Goal: Transaction & Acquisition: Purchase product/service

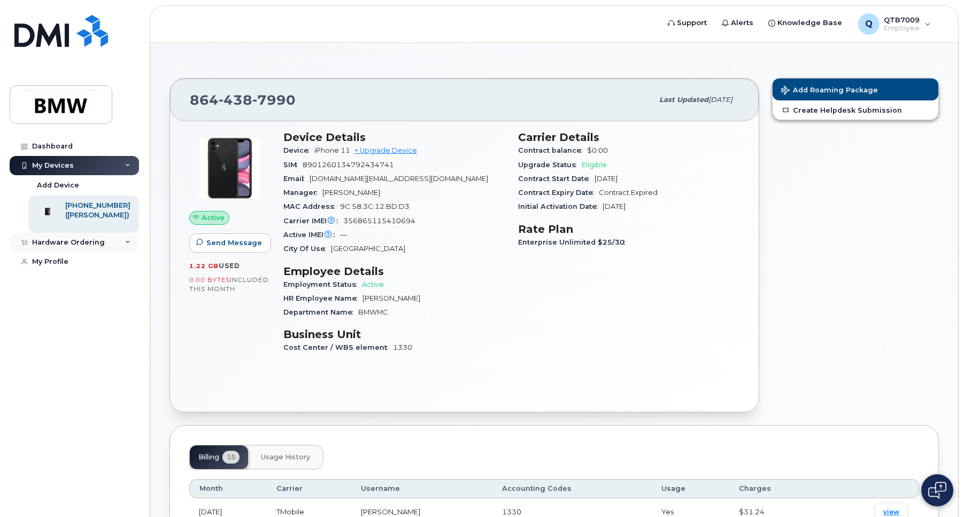
click at [107, 252] on div "Hardware Ordering" at bounding box center [74, 242] width 129 height 19
click at [422, 135] on h3 "Device Details" at bounding box center [394, 137] width 222 height 13
click at [387, 150] on link "+ Upgrade Device" at bounding box center [385, 150] width 63 height 8
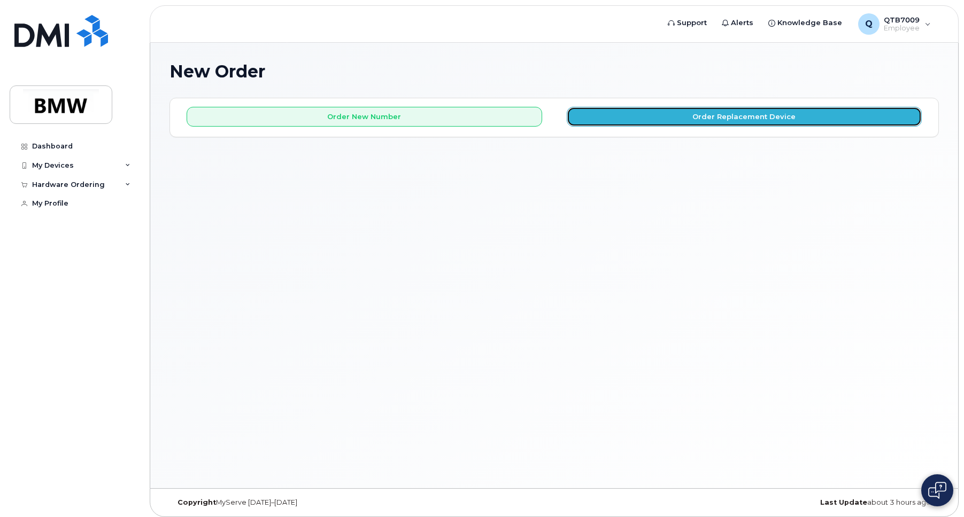
click at [624, 116] on button "Order Replacement Device" at bounding box center [744, 117] width 355 height 20
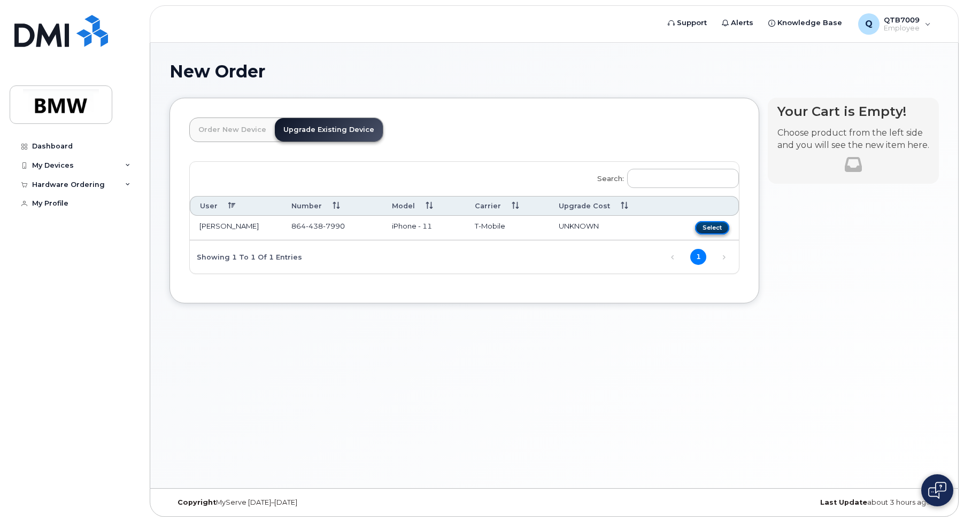
click at [708, 227] on button "Select" at bounding box center [712, 227] width 34 height 13
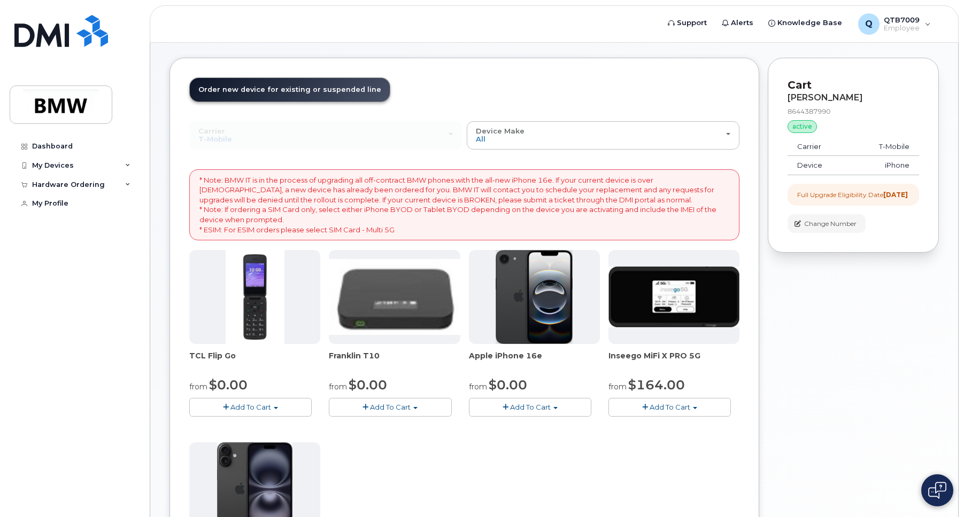
scroll to position [59, 0]
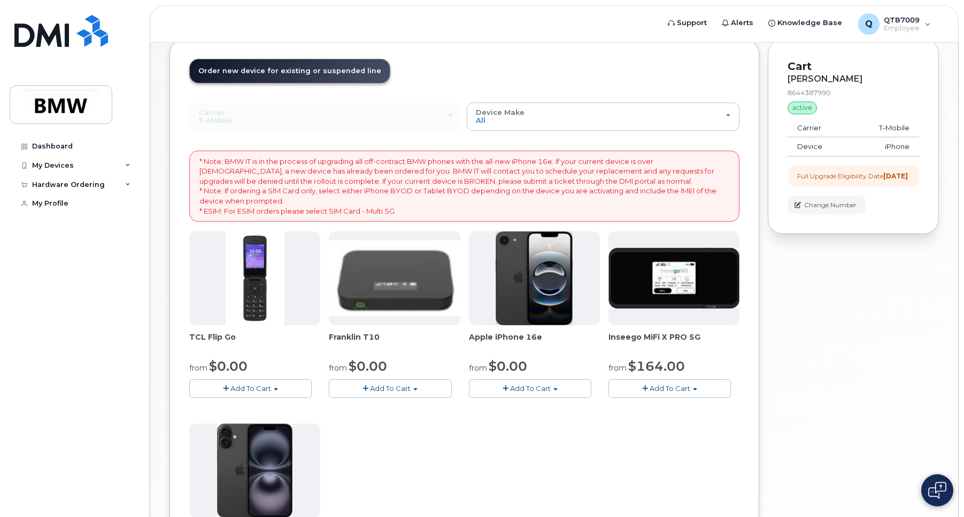
click at [541, 391] on span "Add To Cart" at bounding box center [530, 388] width 41 height 9
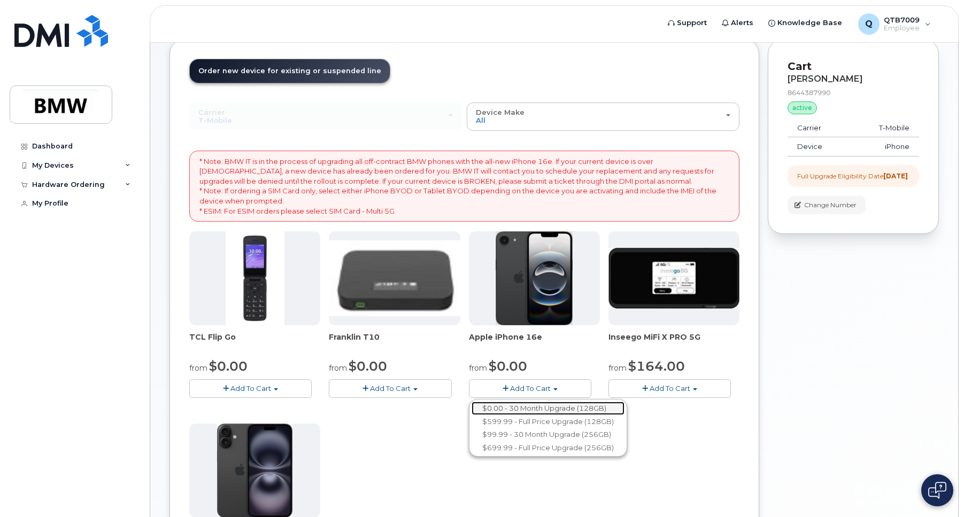
click at [575, 410] on link "$0.00 - 30 Month Upgrade (128GB)" at bounding box center [547, 408] width 153 height 13
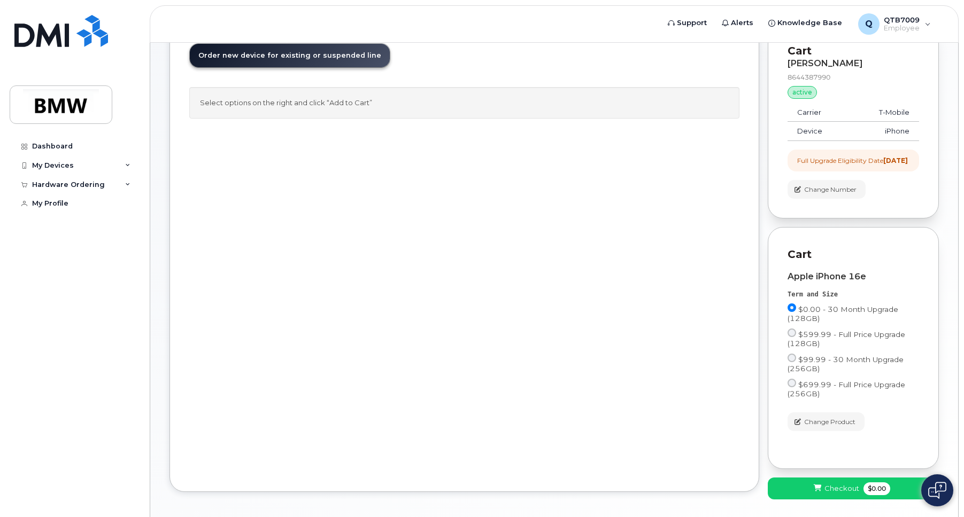
scroll to position [0, 0]
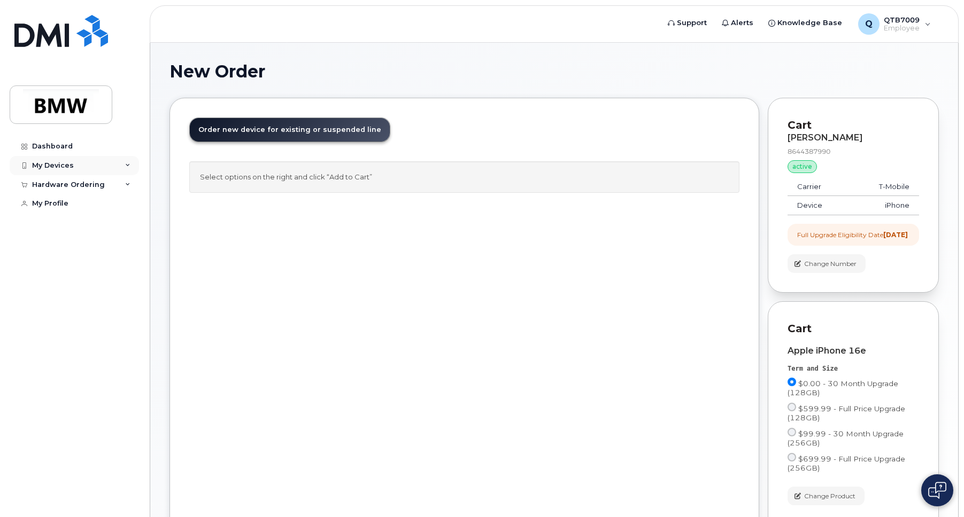
click at [108, 161] on div "My Devices" at bounding box center [74, 165] width 129 height 19
click at [111, 218] on div "([PERSON_NAME])" at bounding box center [97, 216] width 65 height 10
click at [84, 183] on link "Add Device" at bounding box center [83, 185] width 111 height 20
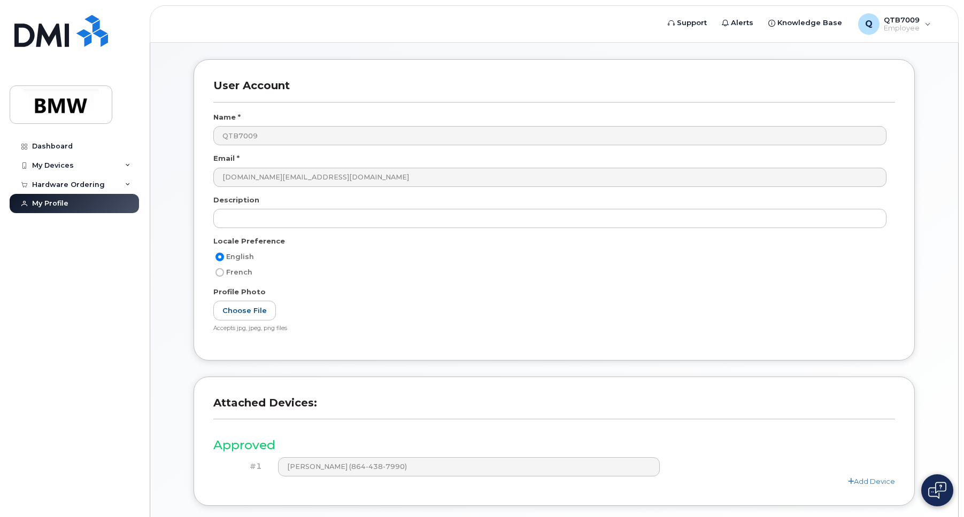
scroll to position [118, 0]
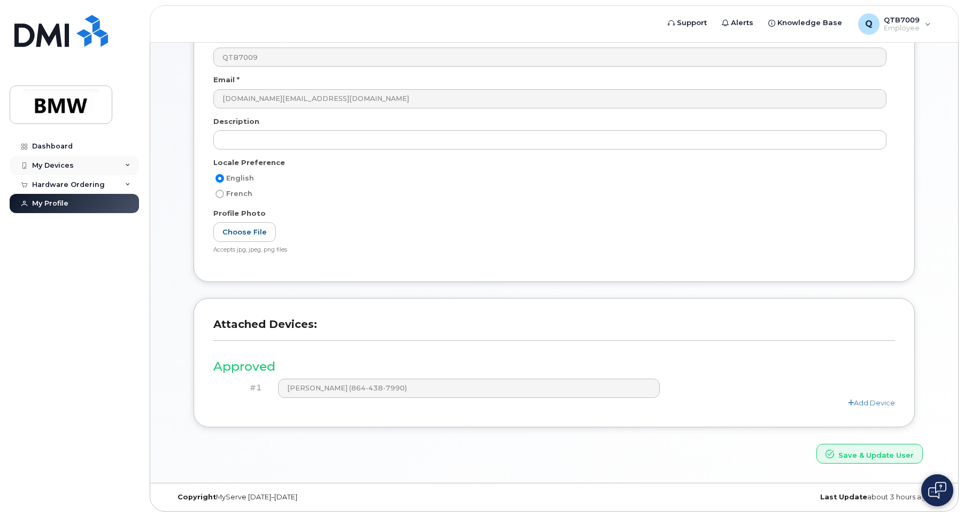
click at [81, 168] on div "My Devices" at bounding box center [74, 165] width 129 height 19
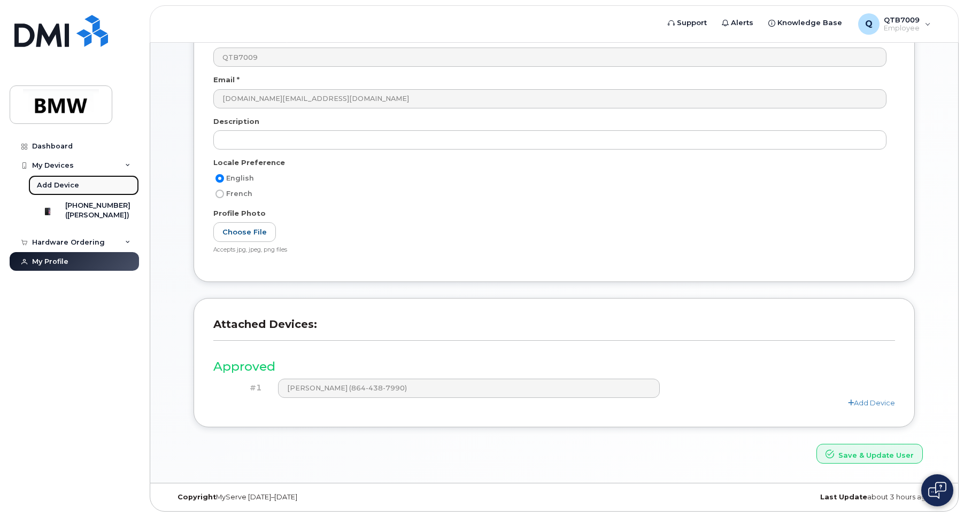
click at [89, 187] on link "Add Device" at bounding box center [83, 185] width 111 height 20
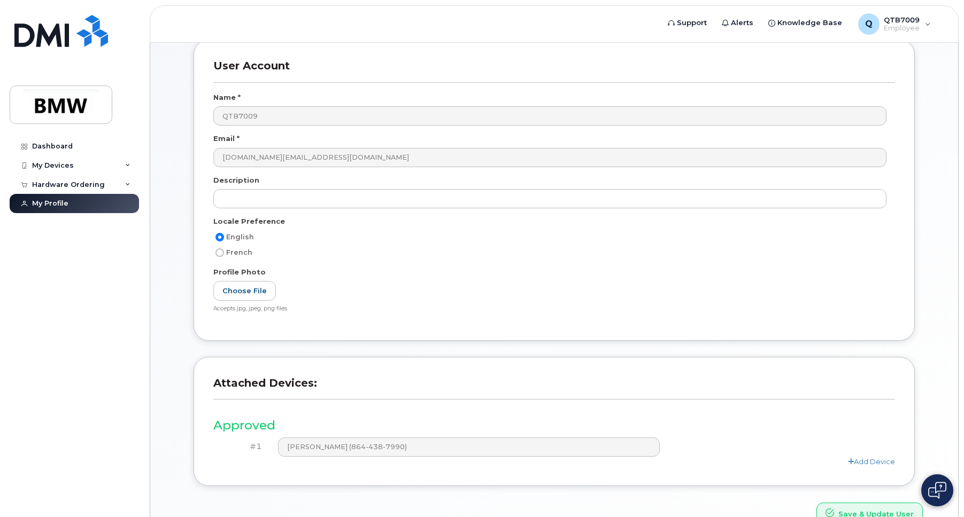
scroll to position [118, 0]
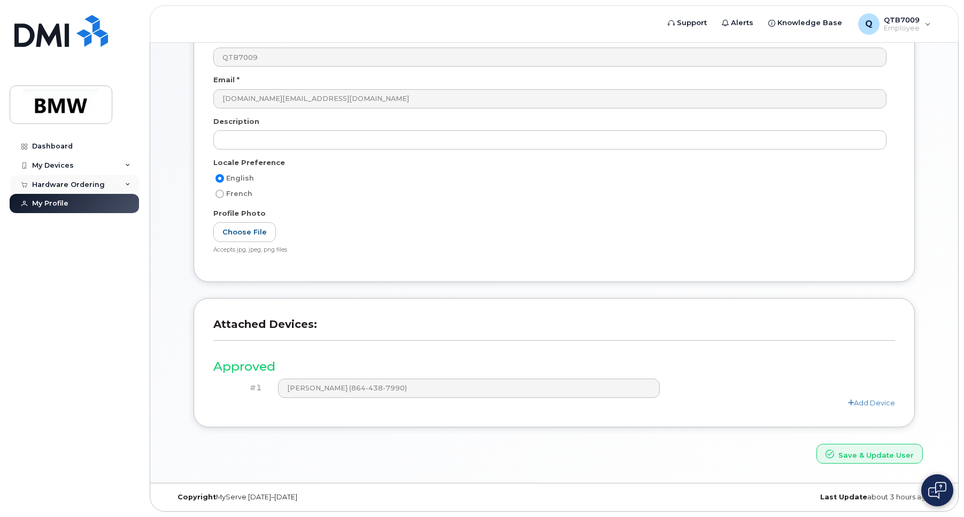
click at [98, 188] on div "Hardware Ordering" at bounding box center [68, 185] width 73 height 9
click at [90, 166] on div "My Devices" at bounding box center [74, 165] width 129 height 19
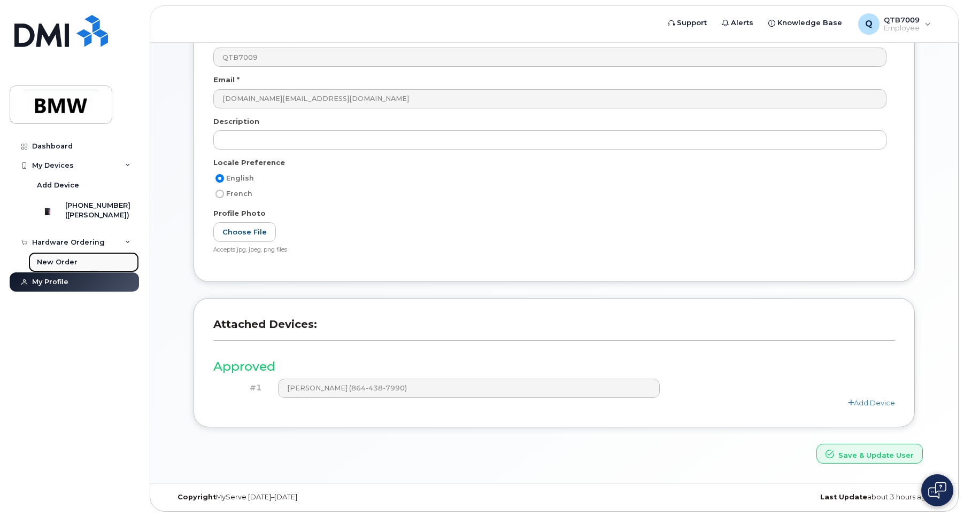
click at [71, 267] on div "New Order" at bounding box center [57, 263] width 41 height 10
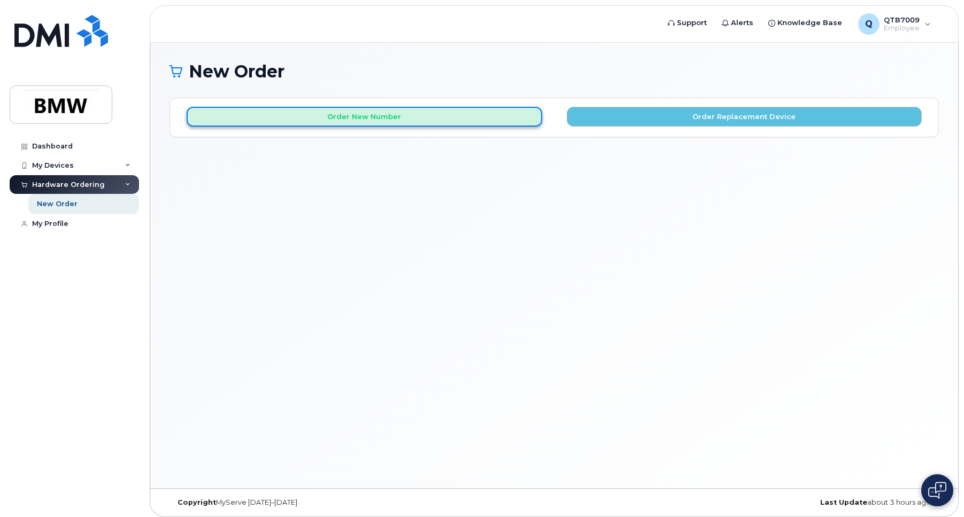
click at [360, 119] on button "Order New Number" at bounding box center [364, 117] width 355 height 20
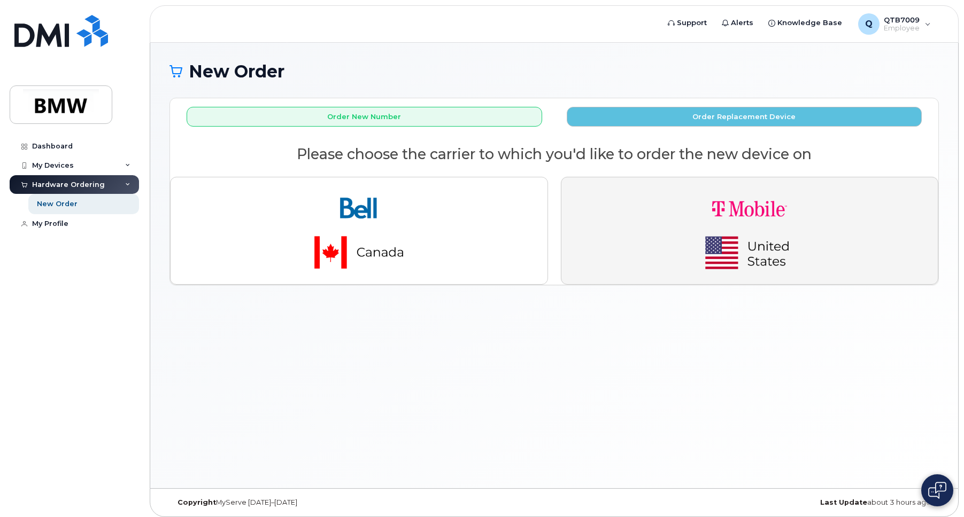
click at [709, 232] on img "button" at bounding box center [750, 231] width 150 height 90
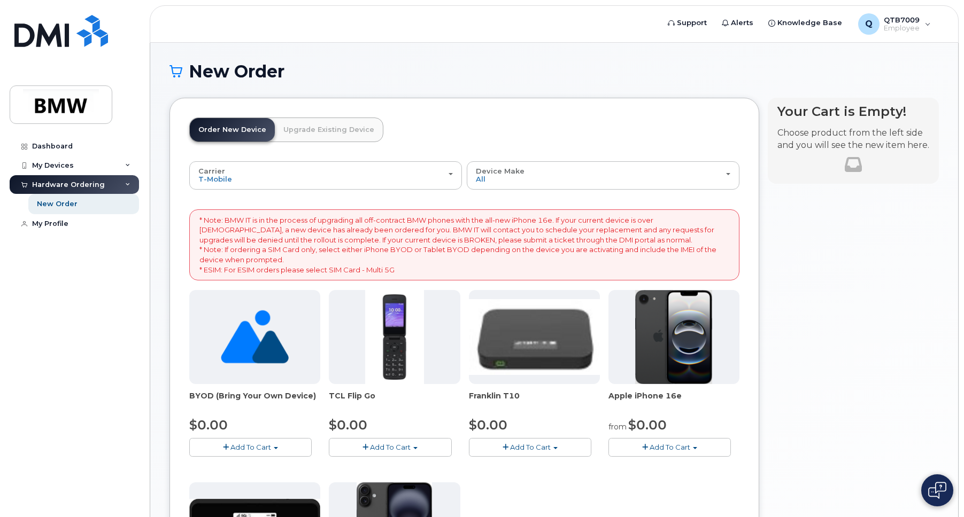
click at [321, 126] on link "Upgrade Existing Device" at bounding box center [329, 130] width 108 height 24
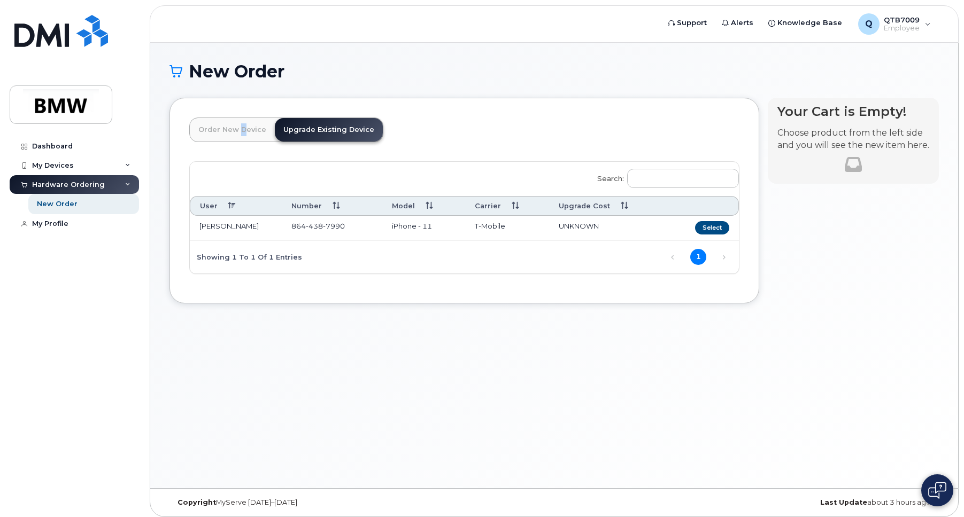
click at [237, 126] on link "Order New Device" at bounding box center [232, 130] width 85 height 24
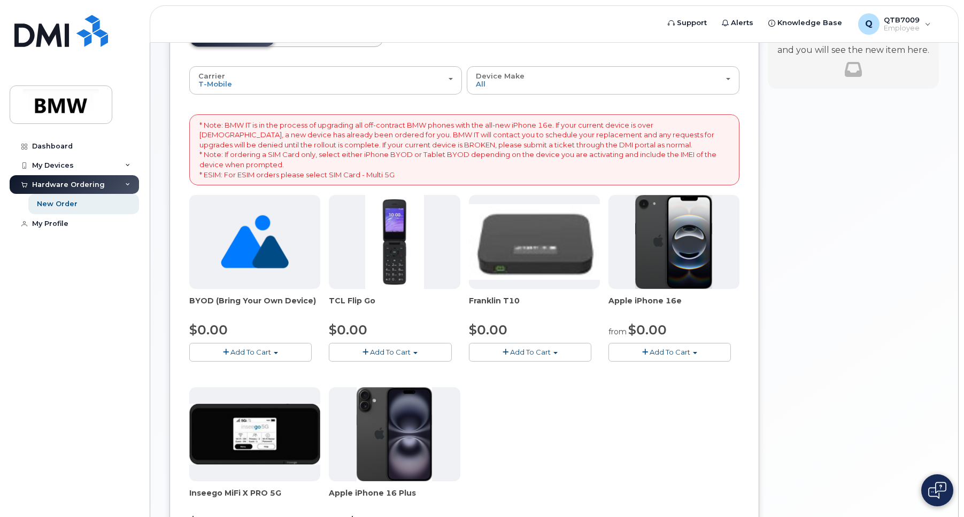
scroll to position [107, 0]
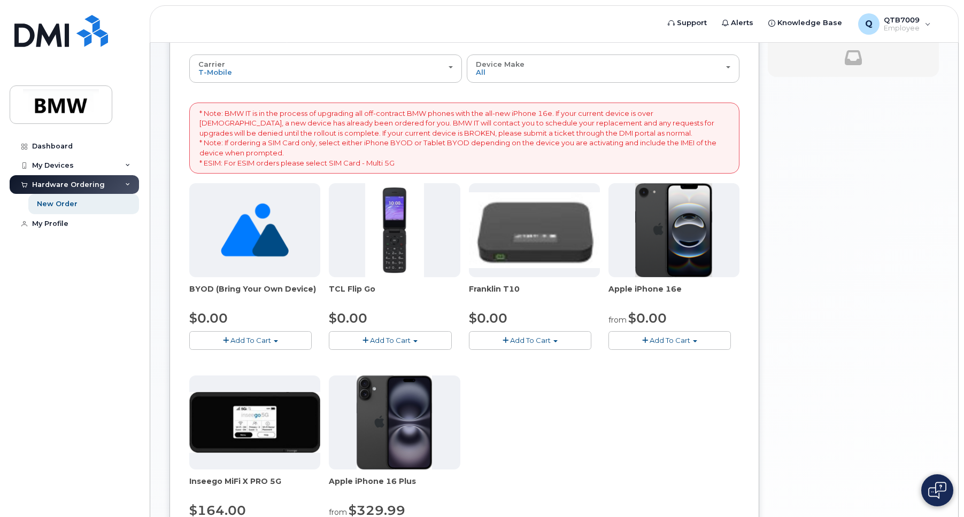
click at [52, 184] on div "Hardware Ordering" at bounding box center [68, 185] width 73 height 9
click at [60, 183] on div "Hardware Ordering" at bounding box center [68, 185] width 73 height 9
click at [51, 199] on div "New Order" at bounding box center [57, 204] width 41 height 10
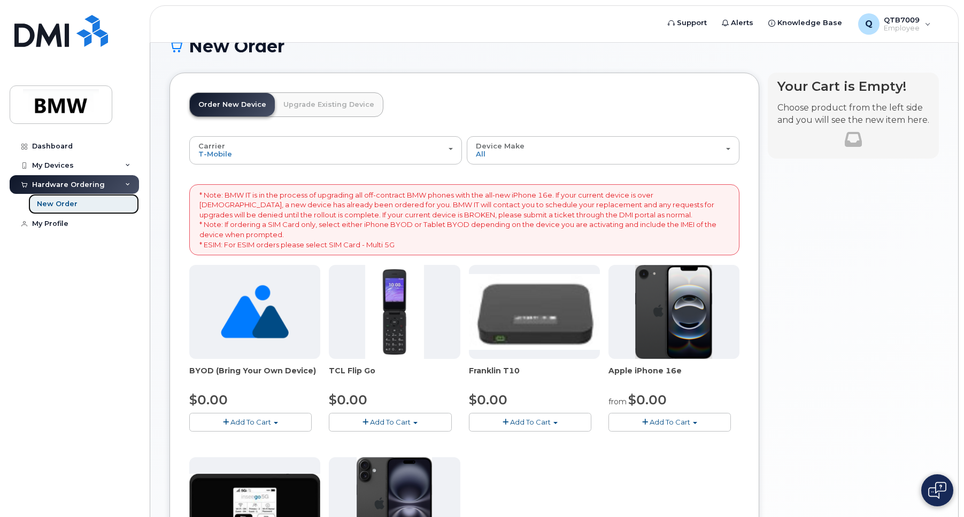
scroll to position [0, 0]
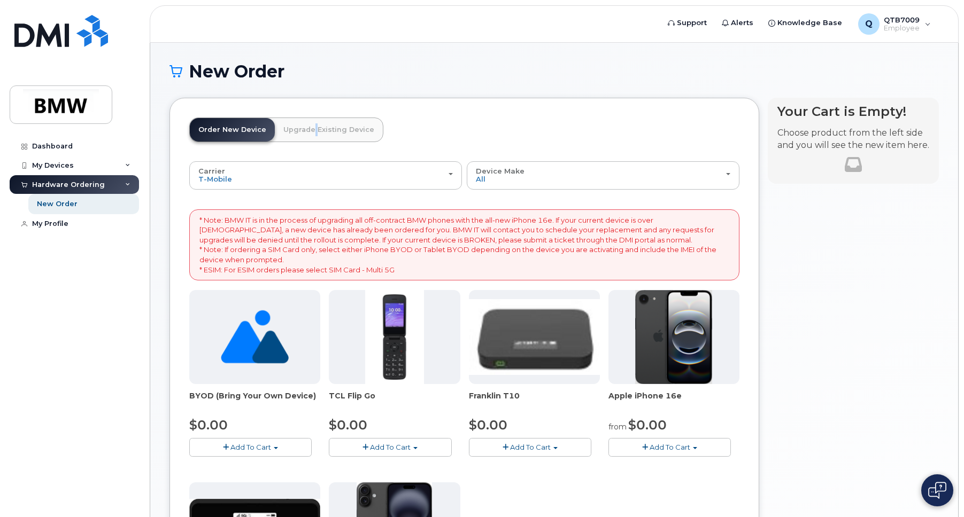
click at [307, 119] on link "Upgrade Existing Device" at bounding box center [329, 130] width 108 height 24
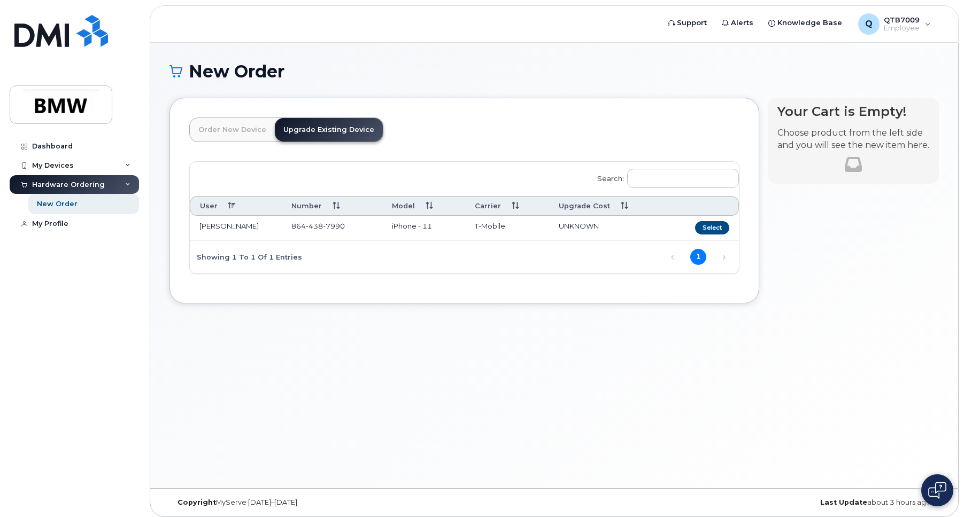
click at [229, 128] on link "Order New Device" at bounding box center [232, 130] width 85 height 24
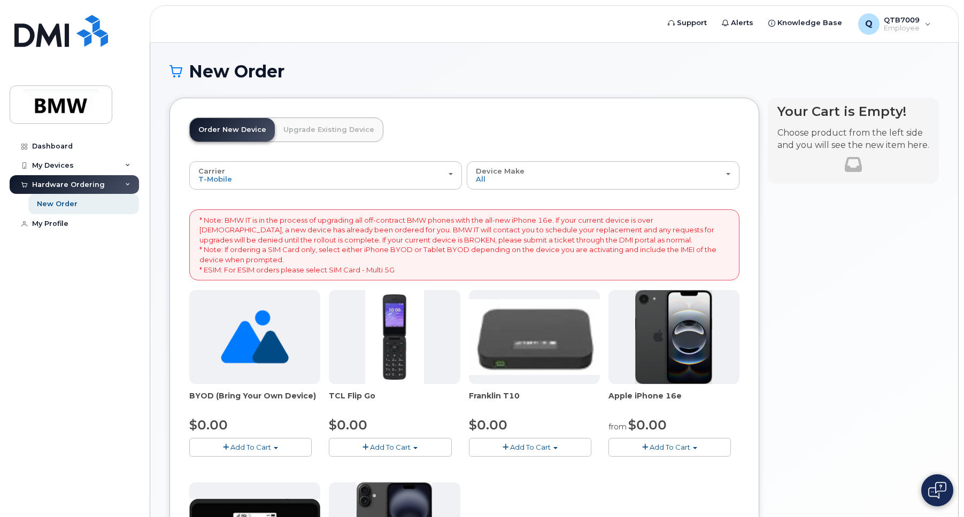
click at [291, 126] on link "Upgrade Existing Device" at bounding box center [329, 130] width 108 height 24
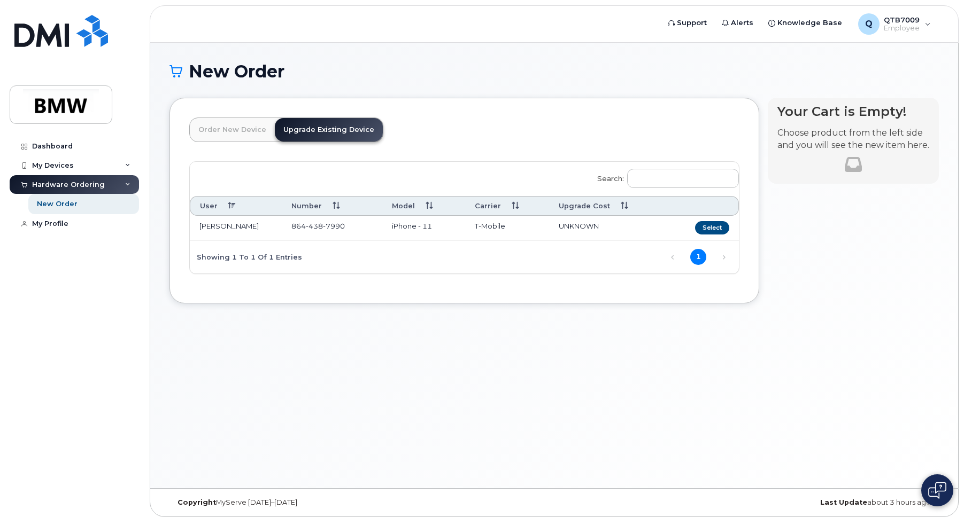
click at [231, 124] on link "Order New Device" at bounding box center [232, 130] width 85 height 24
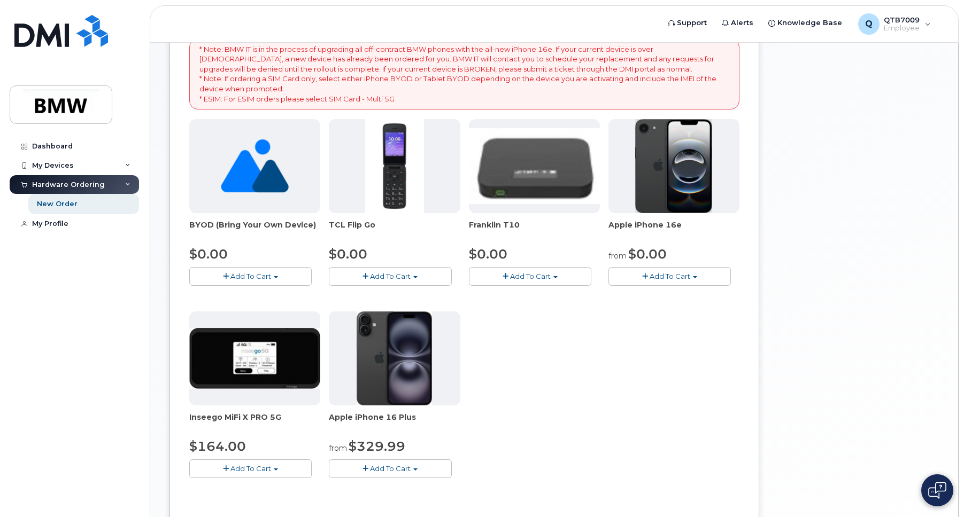
scroll to position [107, 0]
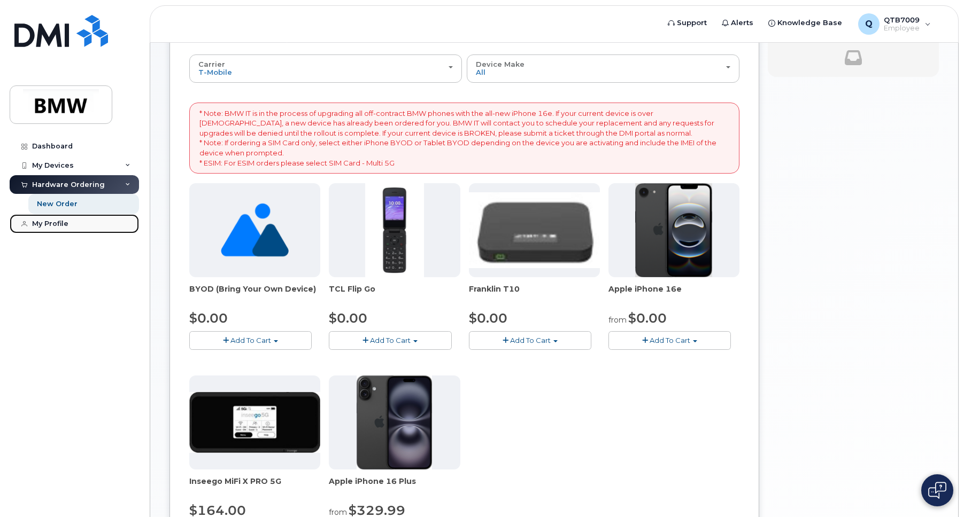
click at [45, 222] on div "My Profile" at bounding box center [50, 224] width 36 height 9
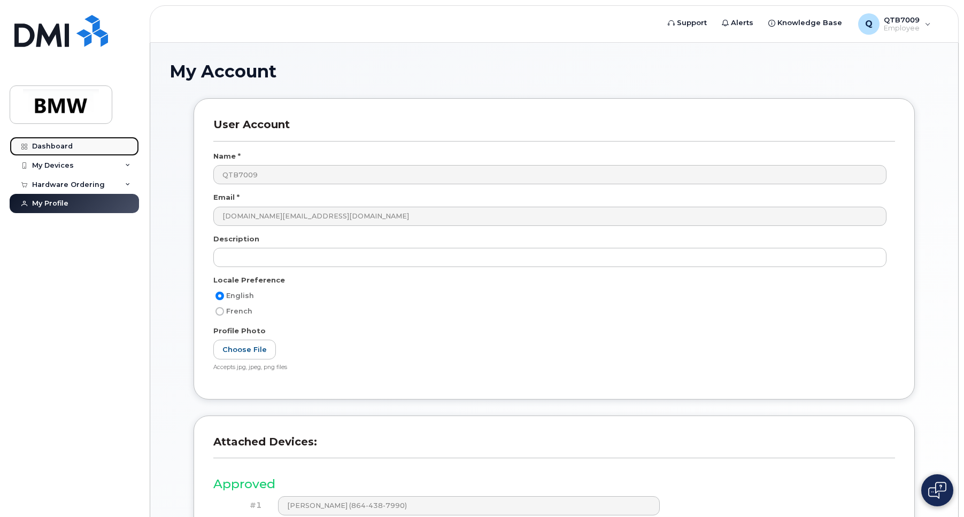
click at [48, 149] on div "Dashboard" at bounding box center [52, 146] width 41 height 9
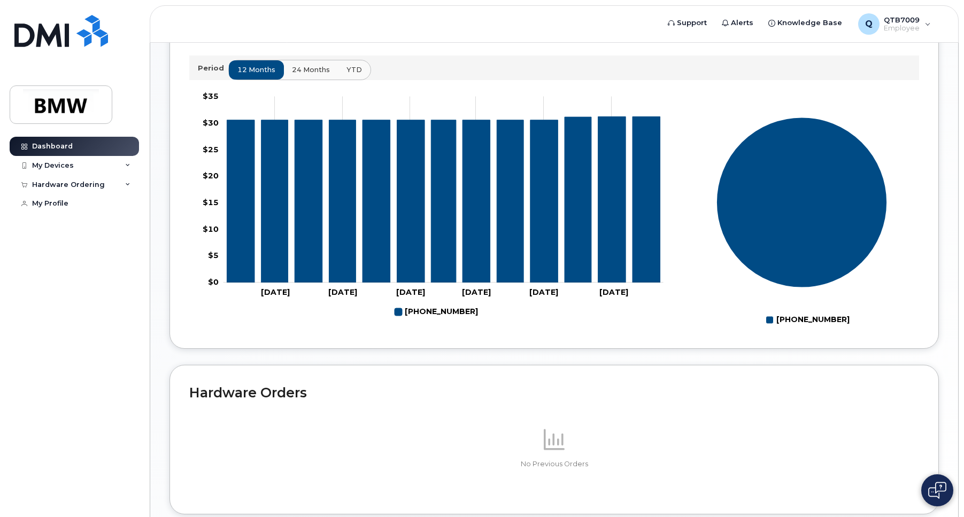
scroll to position [75, 0]
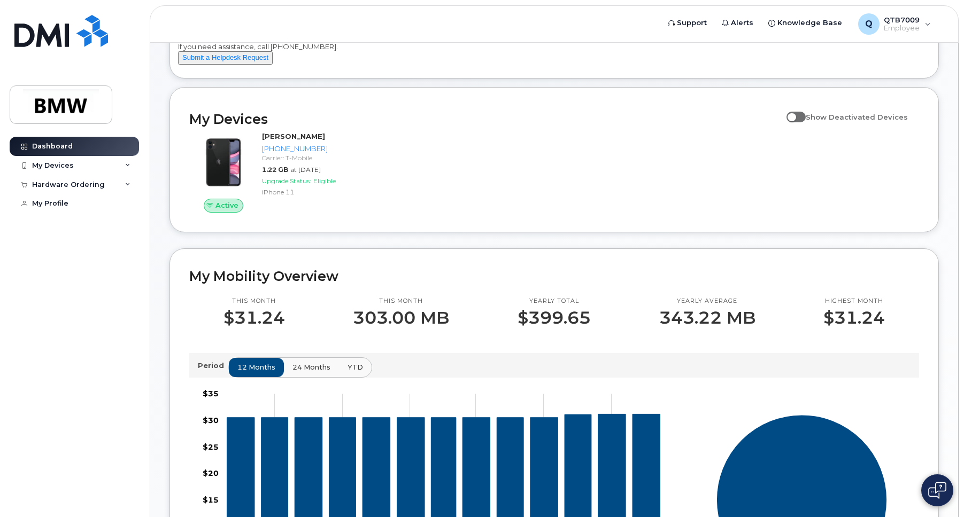
click at [304, 373] on span "24 months" at bounding box center [311, 367] width 38 height 10
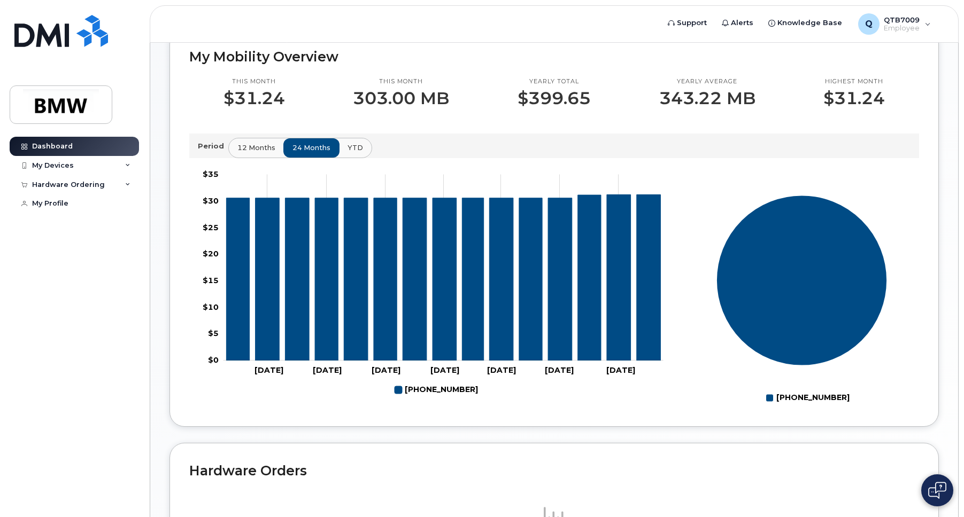
scroll to position [182, 0]
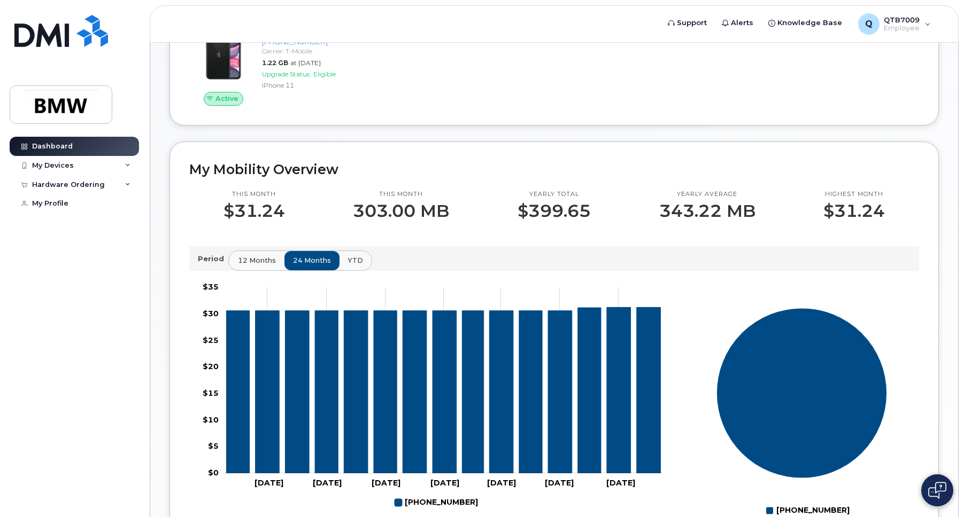
click at [239, 265] on button "12 months" at bounding box center [257, 260] width 56 height 19
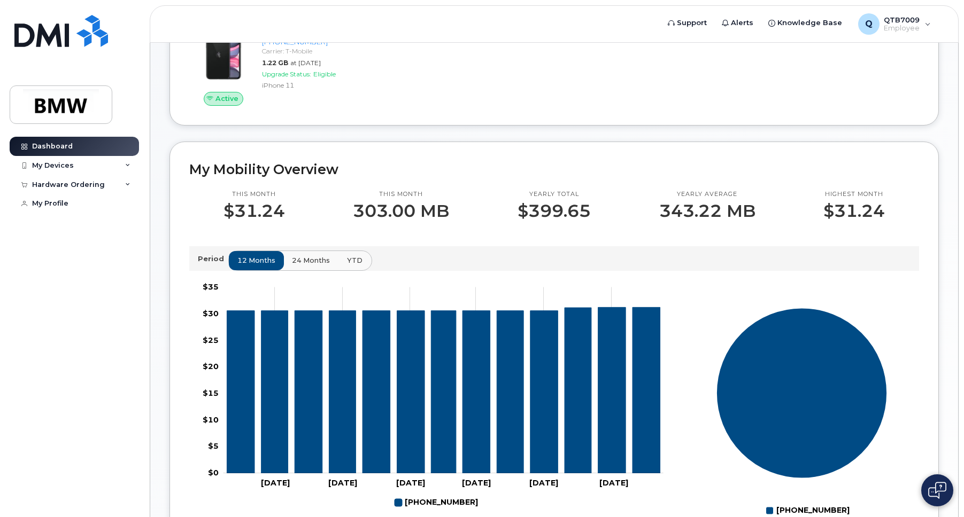
click at [347, 266] on span "YTD" at bounding box center [355, 260] width 16 height 10
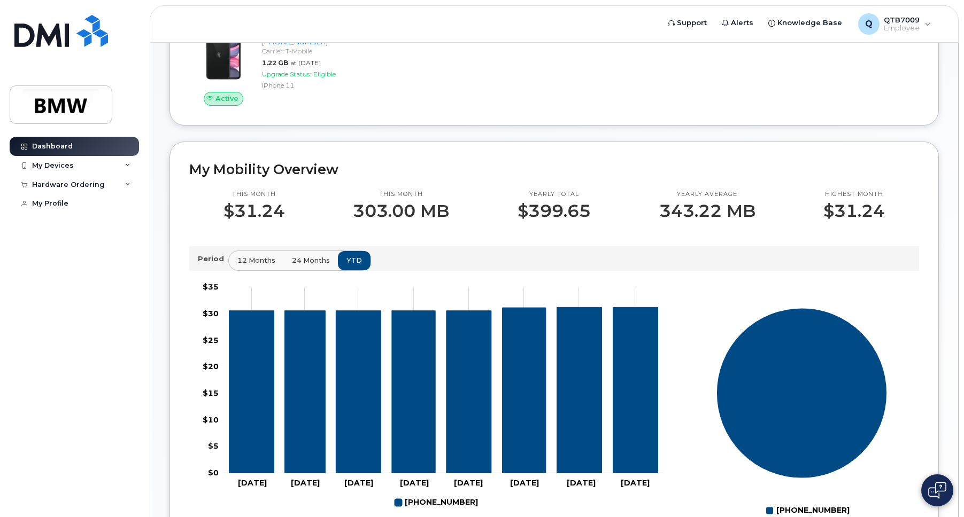
click at [198, 263] on div "Period 12 months 24 months YTD" at bounding box center [554, 259] width 712 height 16
click at [203, 267] on div "Period 12 months 24 months YTD" at bounding box center [554, 259] width 712 height 16
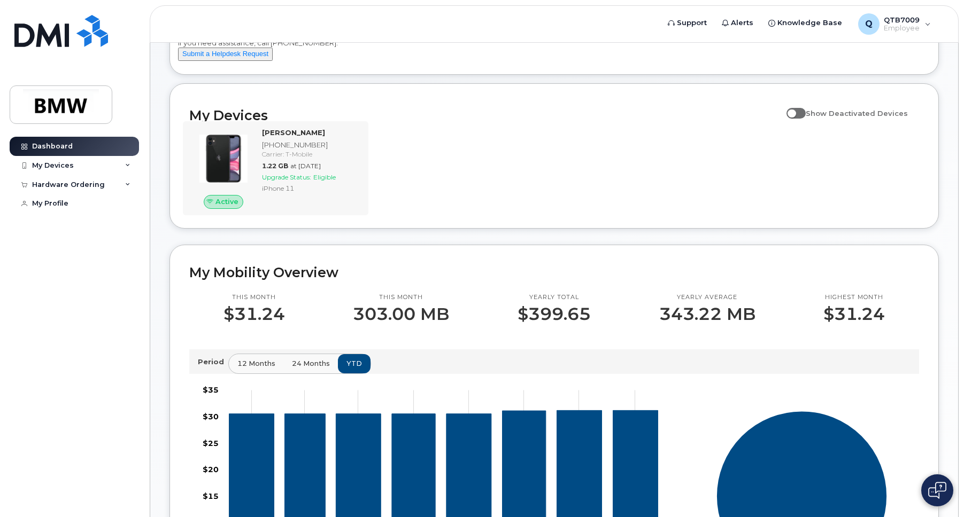
scroll to position [0, 0]
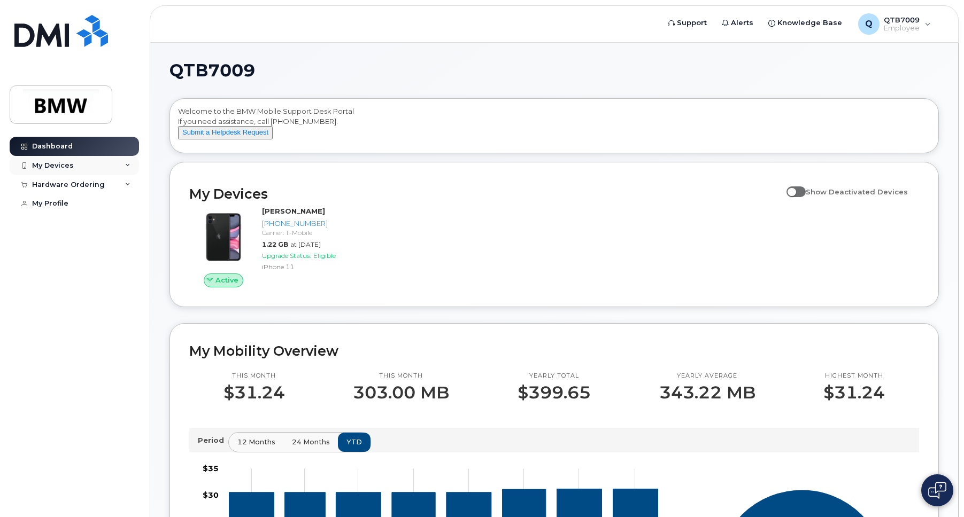
click at [52, 166] on div "My Devices" at bounding box center [53, 165] width 42 height 9
click at [82, 213] on div "([PERSON_NAME])" at bounding box center [97, 216] width 65 height 10
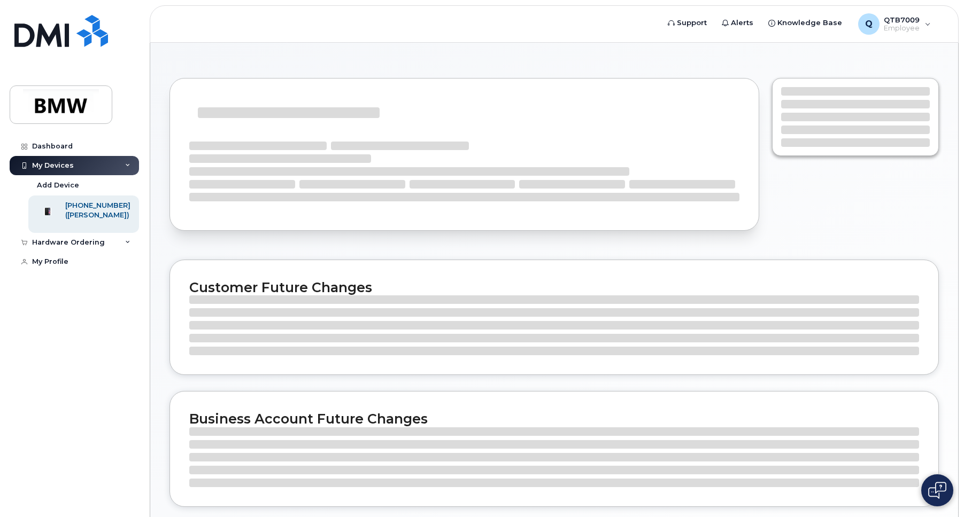
click at [223, 142] on div "Customer Future Changes Business Account Future Changes" at bounding box center [554, 377] width 808 height 669
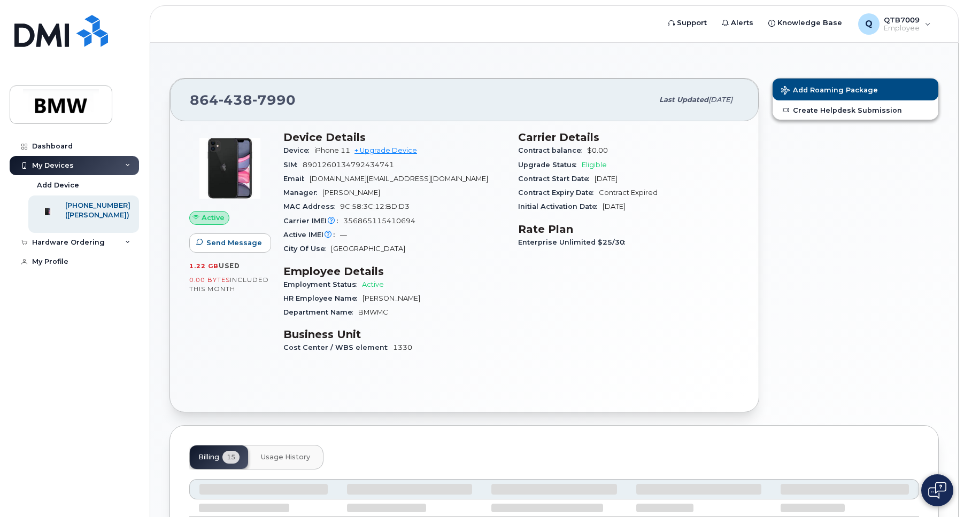
click at [71, 165] on div "My Devices" at bounding box center [53, 165] width 42 height 9
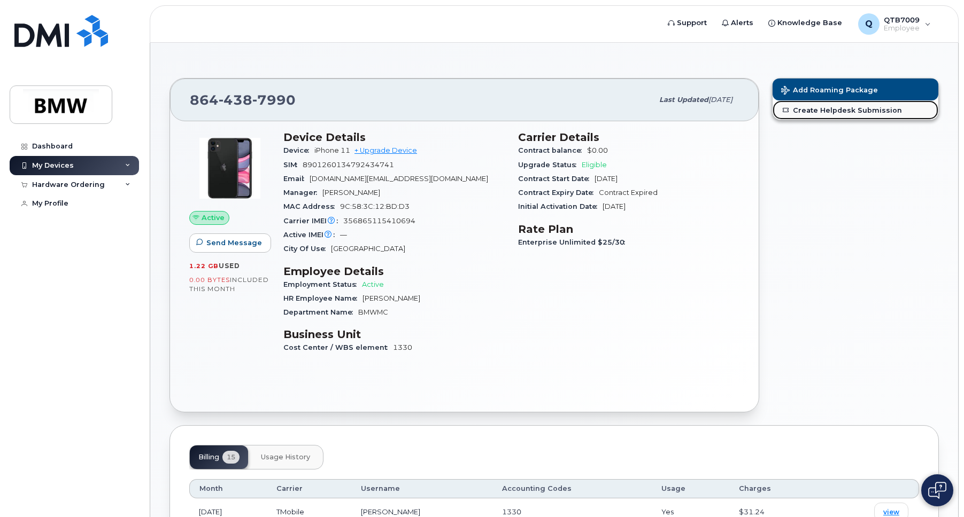
click at [830, 102] on link "Create Helpdesk Submission" at bounding box center [855, 109] width 166 height 19
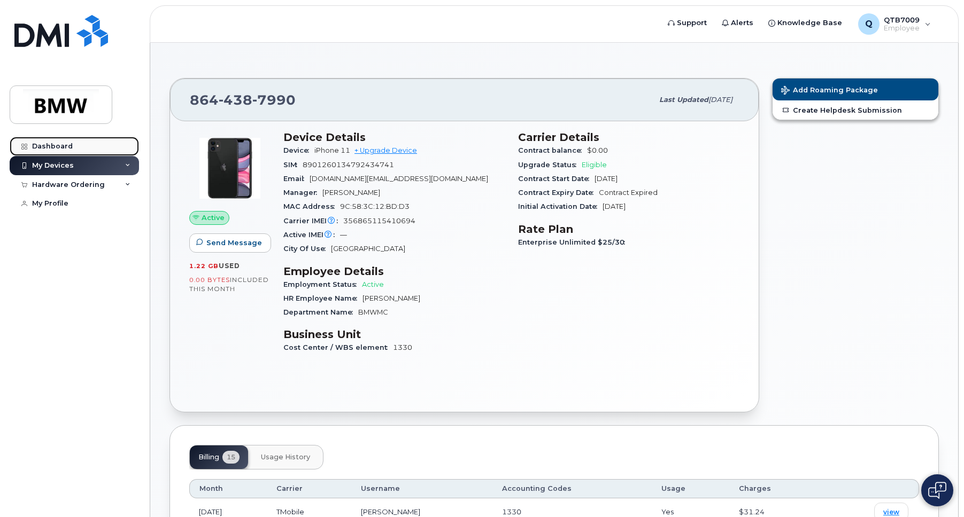
click at [40, 141] on link "Dashboard" at bounding box center [74, 146] width 129 height 19
click at [36, 152] on link "Dashboard" at bounding box center [74, 146] width 129 height 19
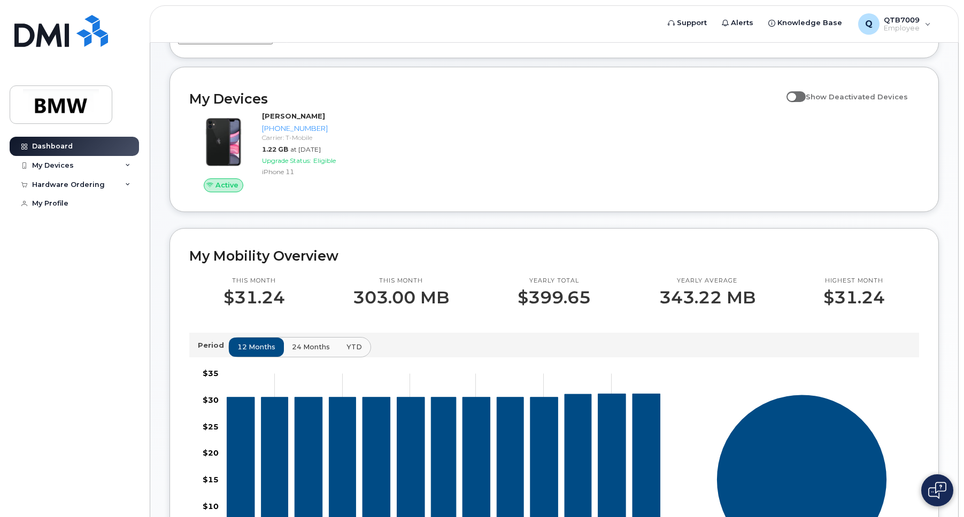
scroll to position [214, 0]
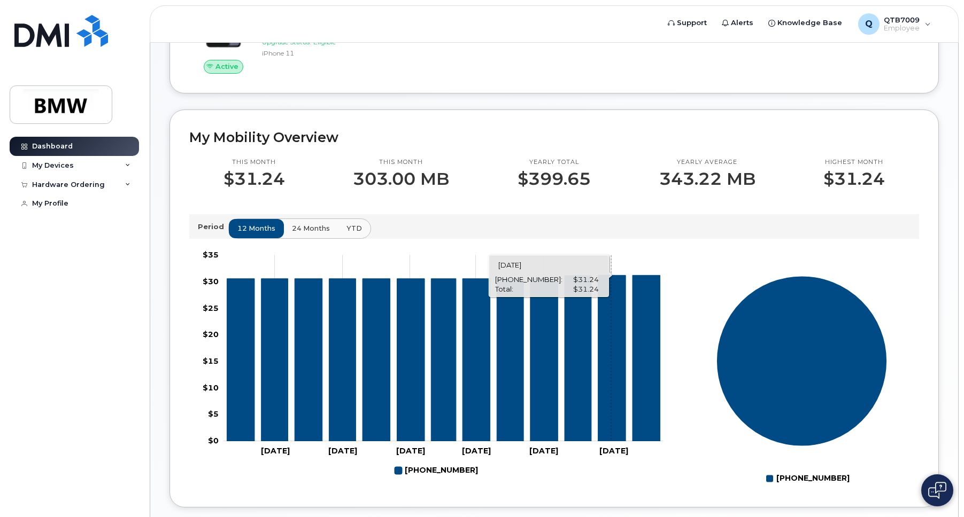
click at [611, 353] on icon "864-438-7990" at bounding box center [612, 358] width 28 height 166
click at [580, 355] on icon "864-438-7990" at bounding box center [577, 359] width 27 height 166
